Goal: Navigation & Orientation: Find specific page/section

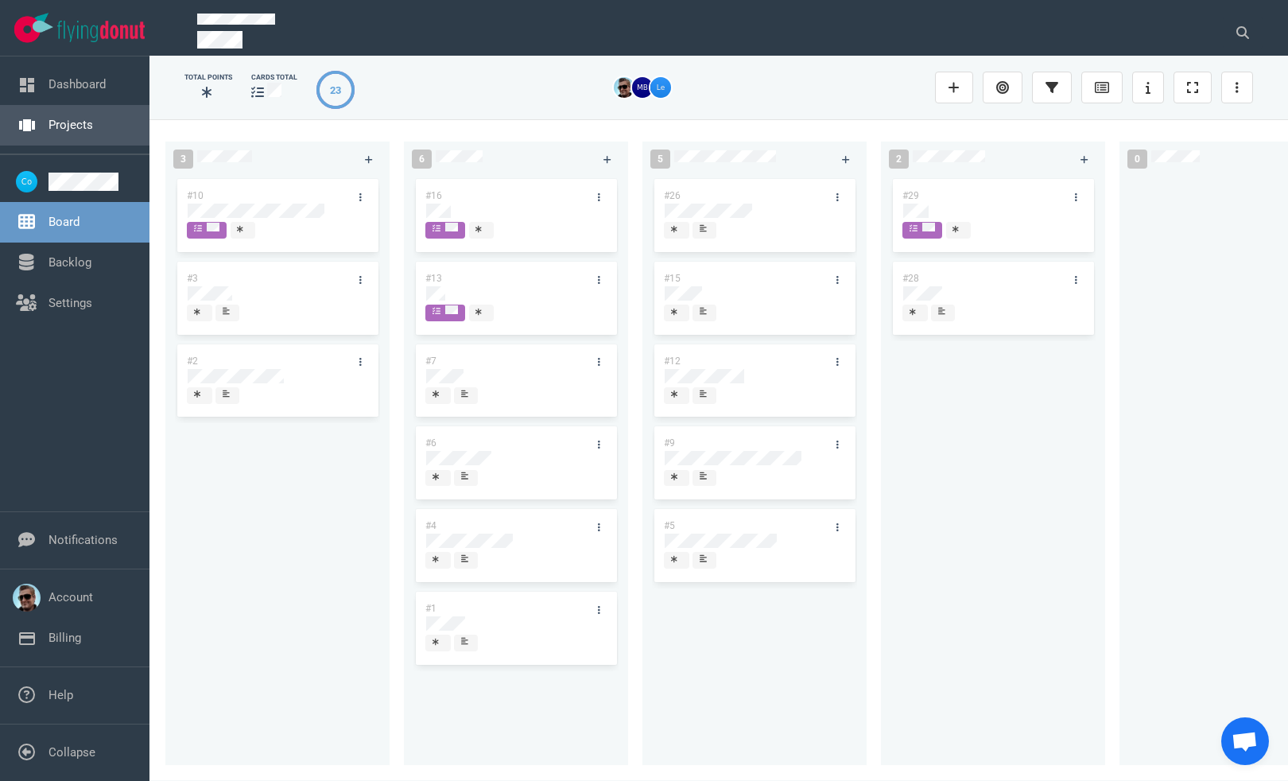
click at [60, 126] on link "Projects" at bounding box center [70, 125] width 45 height 14
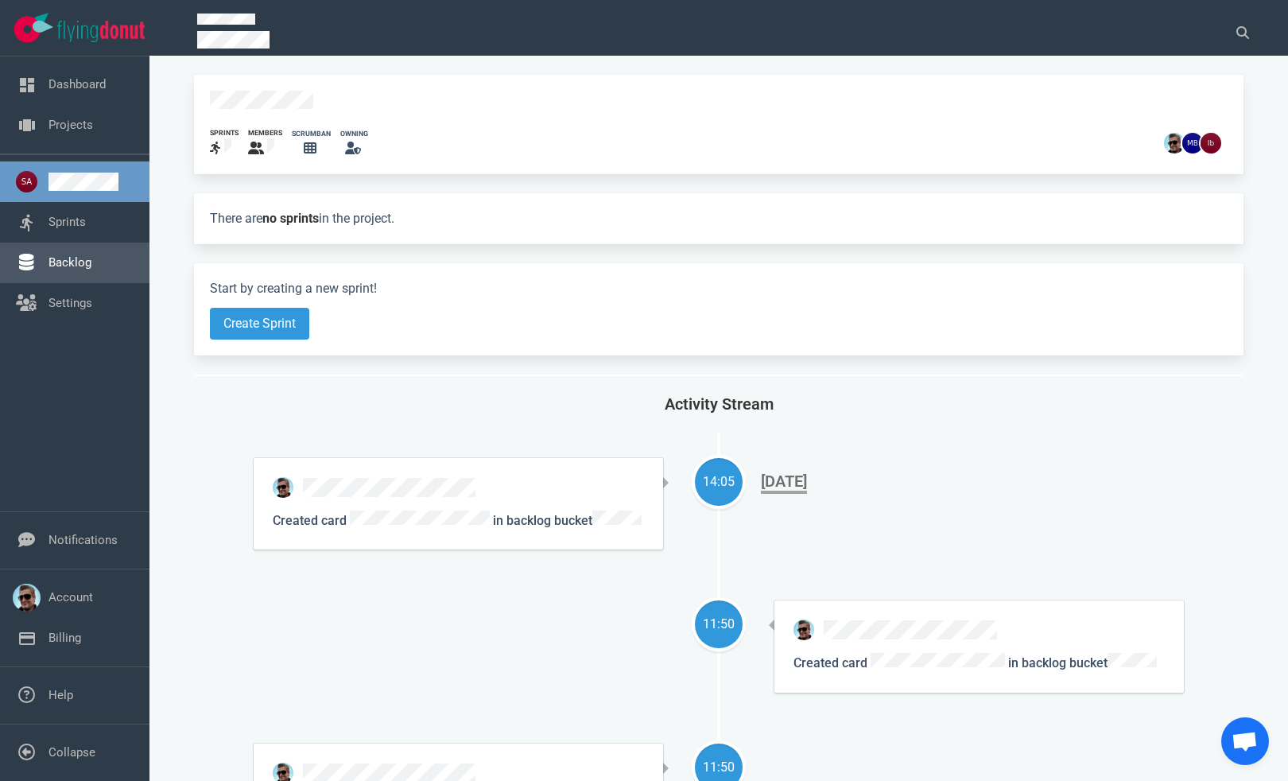
click at [69, 263] on link "Backlog" at bounding box center [69, 262] width 43 height 14
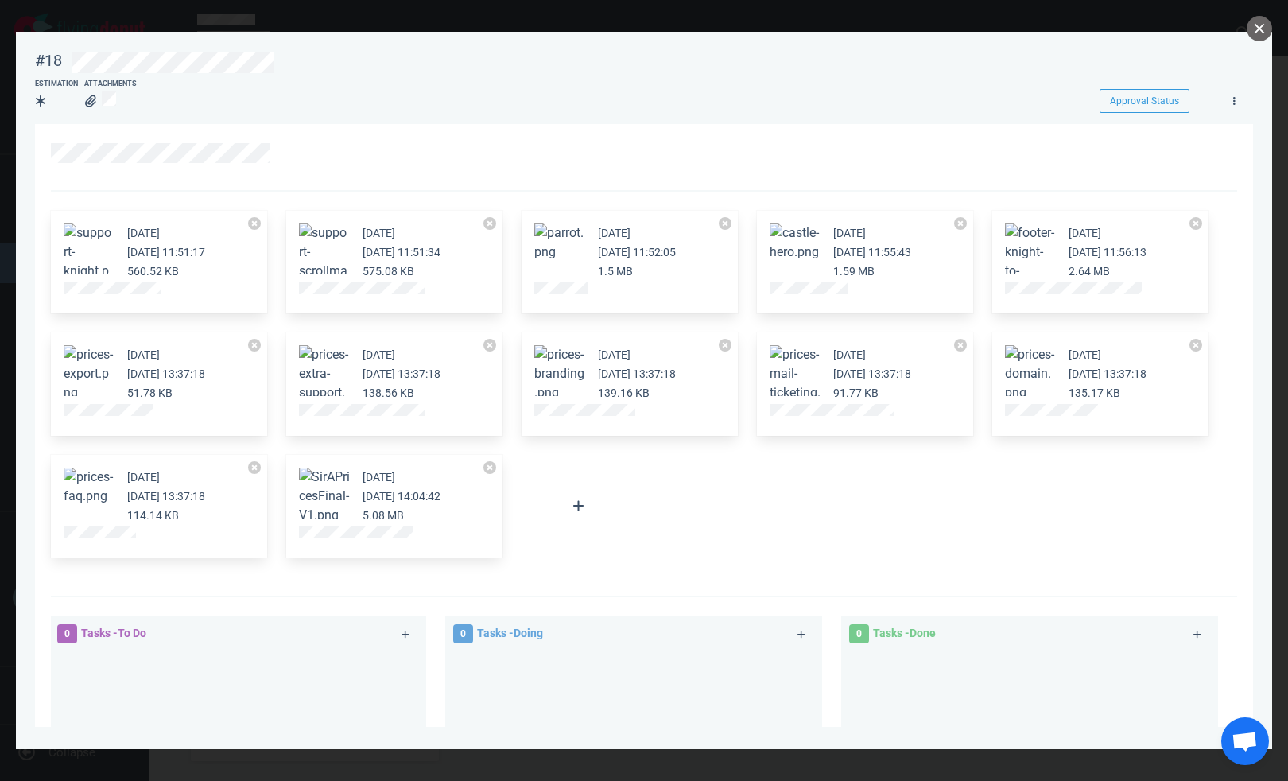
click at [328, 501] on button "Zoom image" at bounding box center [324, 495] width 51 height 57
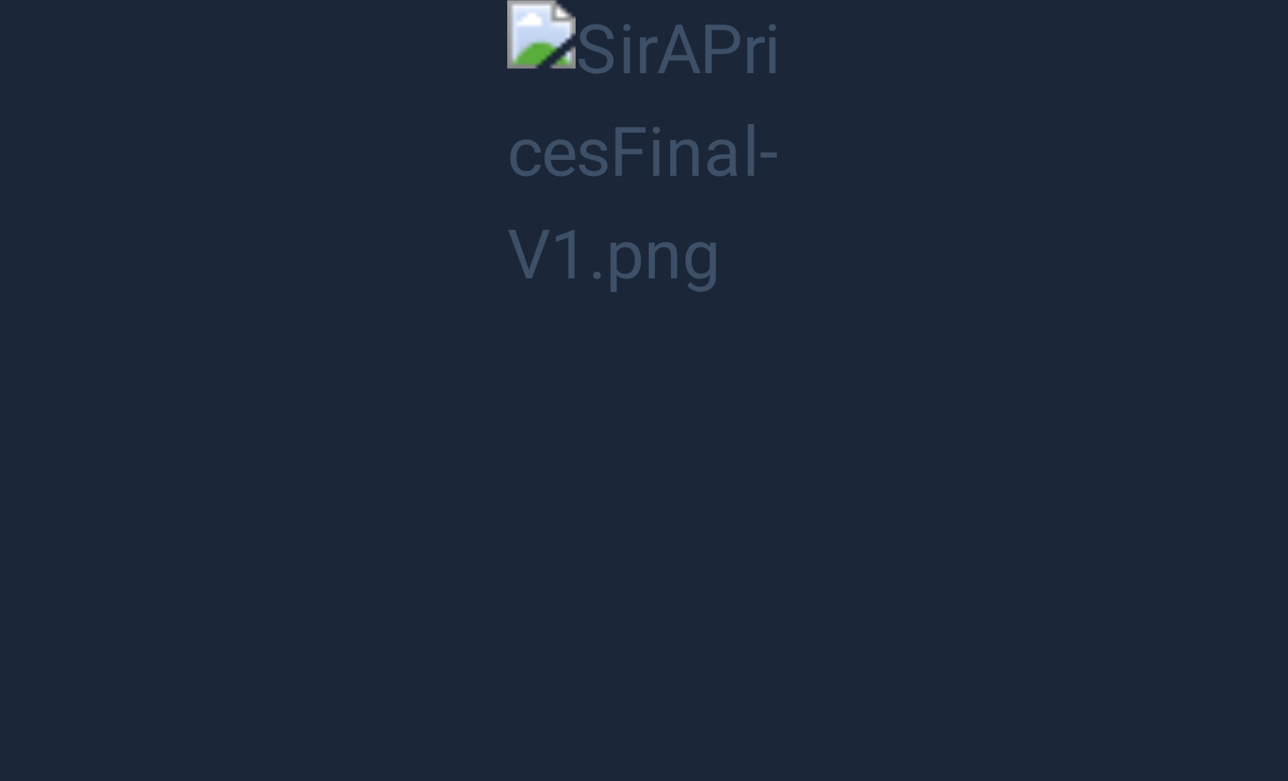
click at [630, 411] on button "Unzoom image" at bounding box center [644, 390] width 1288 height 781
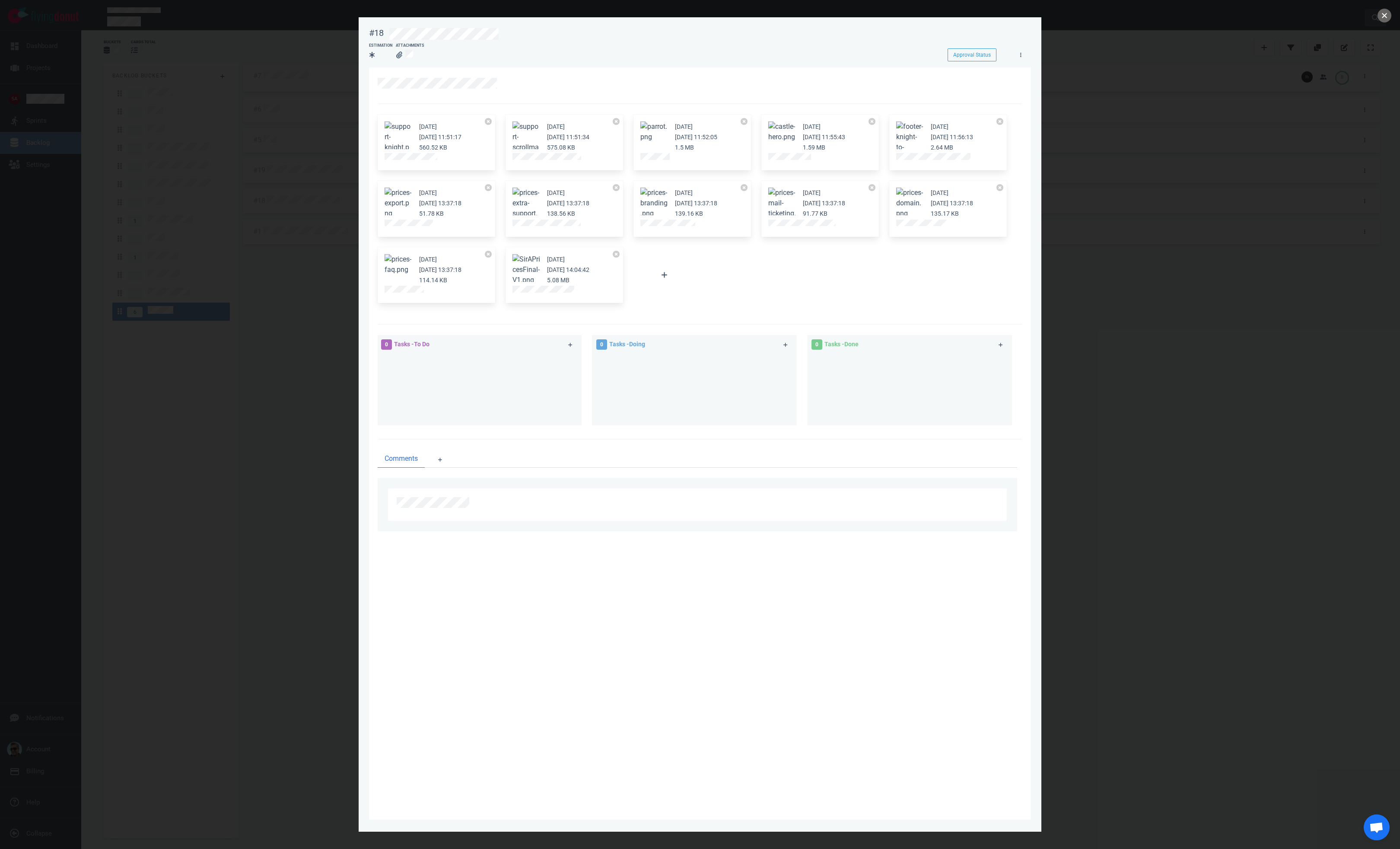
drag, startPoint x: 1380, startPoint y: 14, endPoint x: 1376, endPoint y: 17, distance: 5.0
click at [699, 13] on button "close" at bounding box center [1384, 15] width 14 height 14
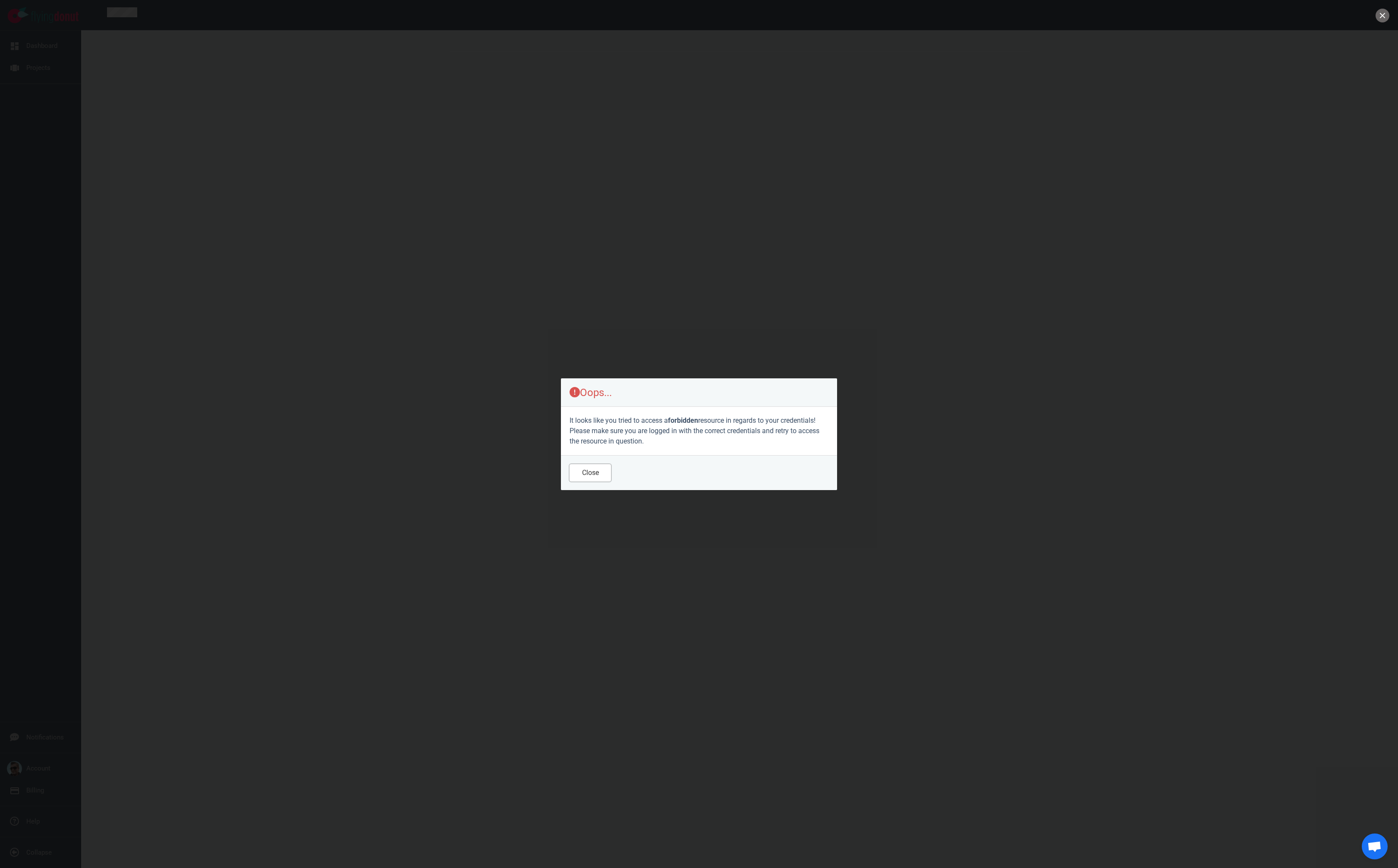
click at [597, 474] on button "Close" at bounding box center [590, 473] width 41 height 17
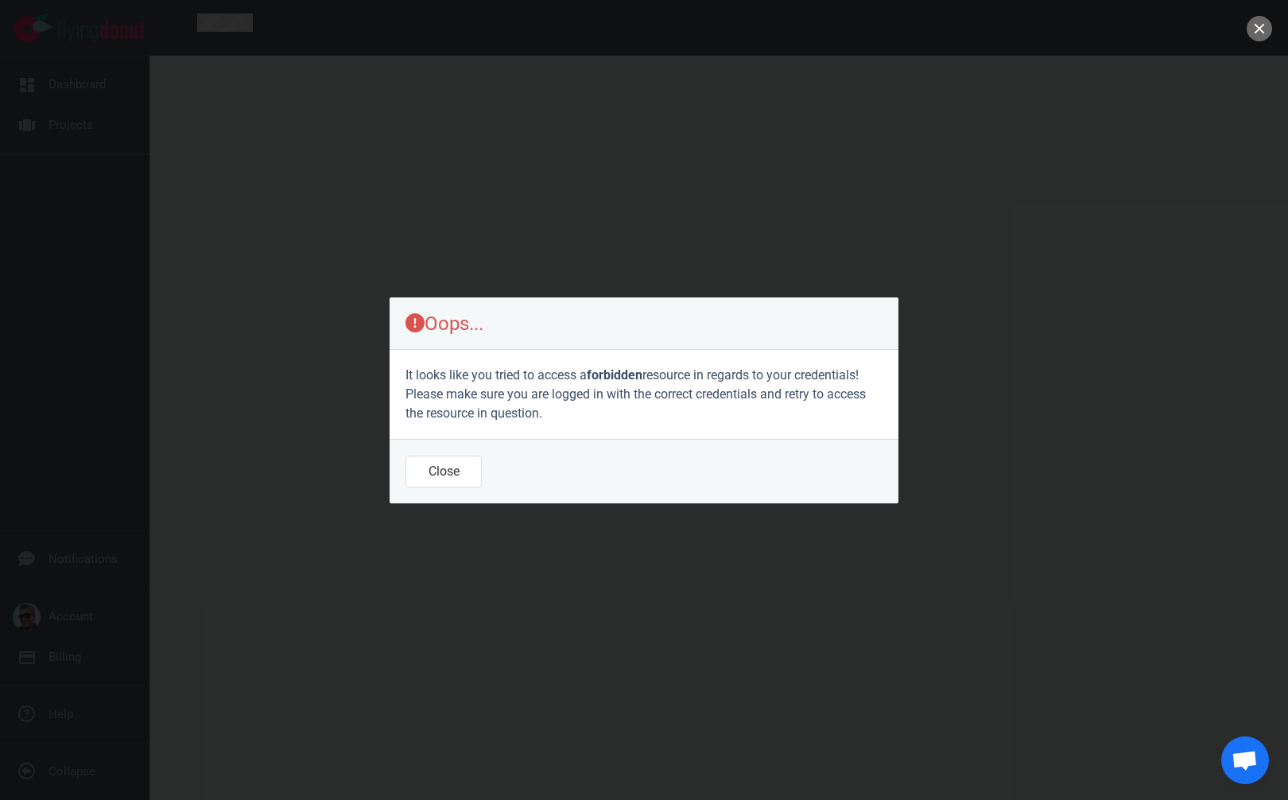
click at [444, 487] on footer "Close" at bounding box center [644, 471] width 509 height 64
click at [446, 479] on button "Close" at bounding box center [443, 472] width 76 height 32
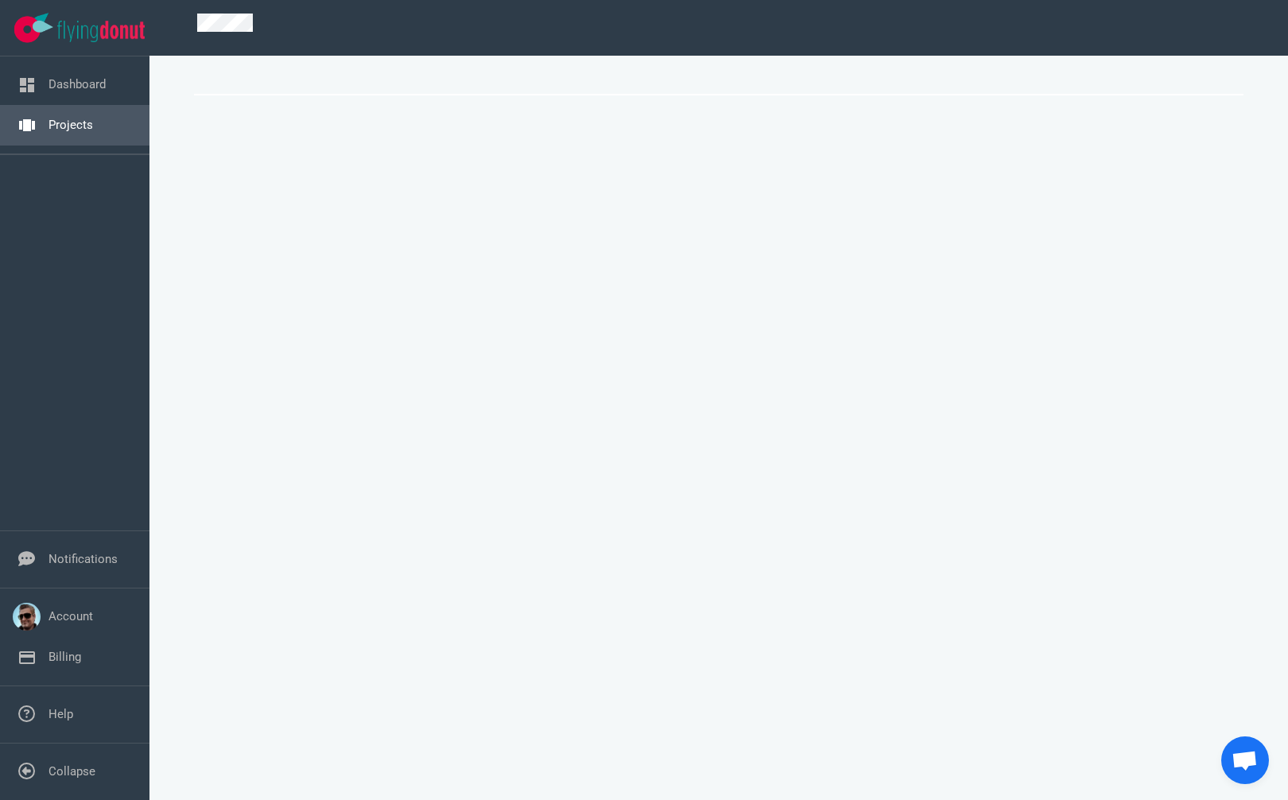
click at [75, 124] on link "Projects" at bounding box center [70, 125] width 45 height 14
